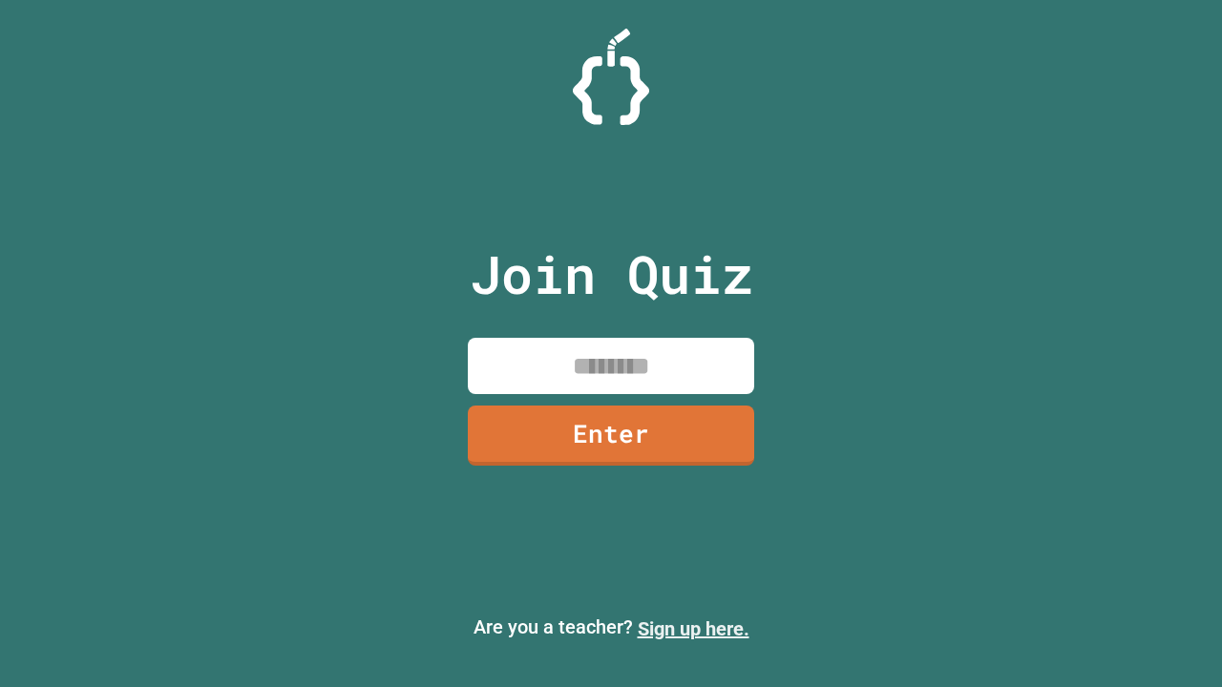
click at [693, 629] on link "Sign up here." at bounding box center [693, 628] width 112 height 23
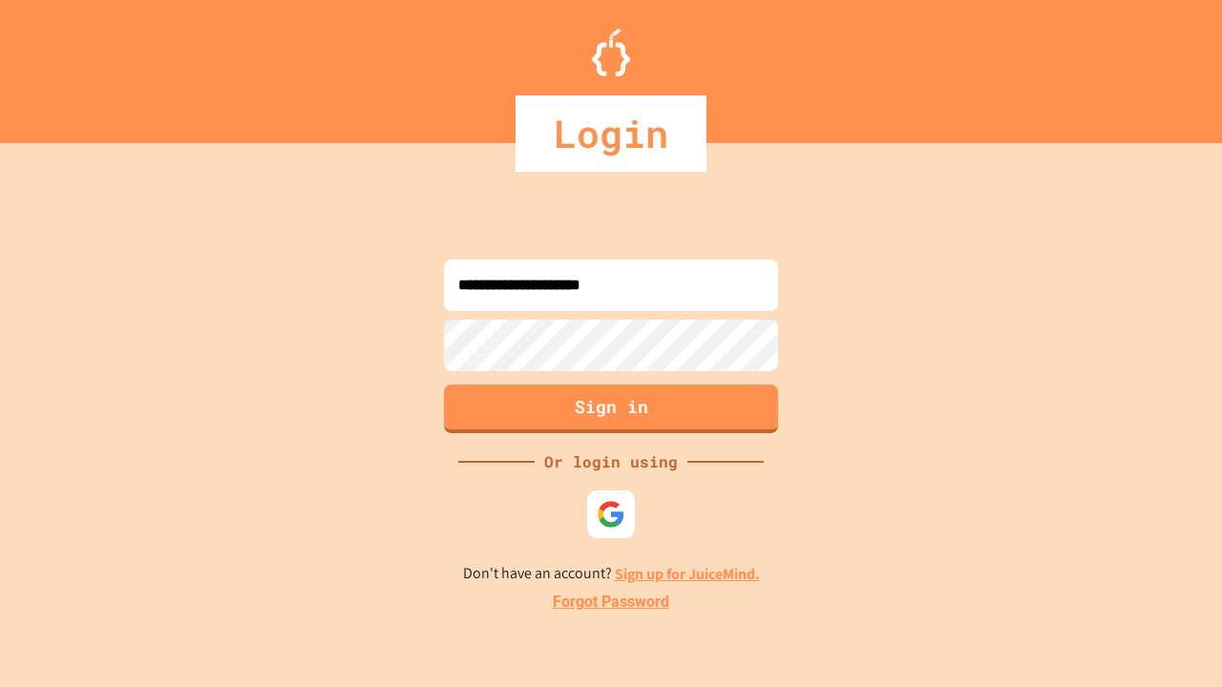
type input "**********"
